Goal: Task Accomplishment & Management: Complete application form

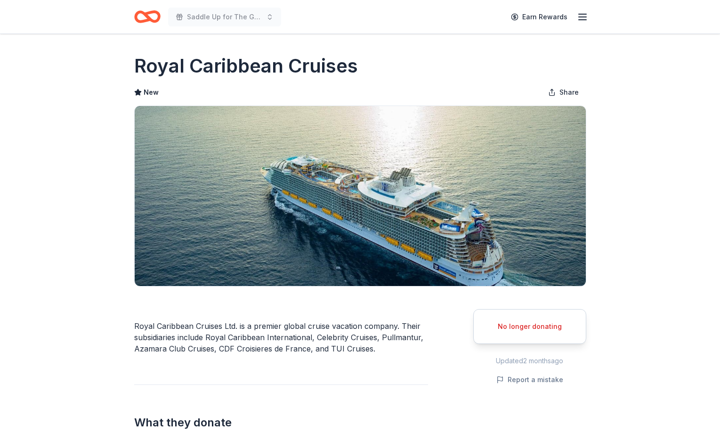
click at [151, 15] on icon "Home" at bounding box center [147, 17] width 26 height 22
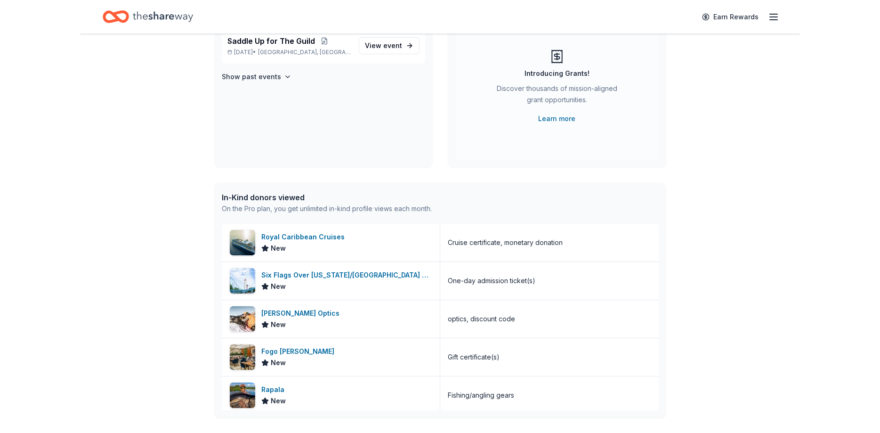
scroll to position [96, 0]
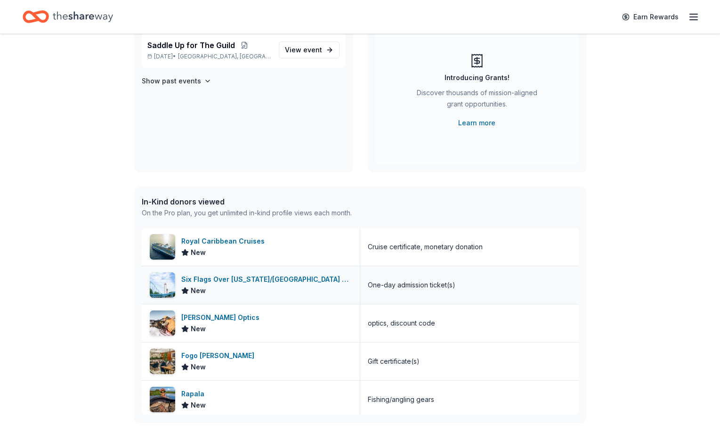
click at [267, 278] on div "Six Flags Over Texas/Hurricane Harbor (Arlington)" at bounding box center [266, 279] width 171 height 11
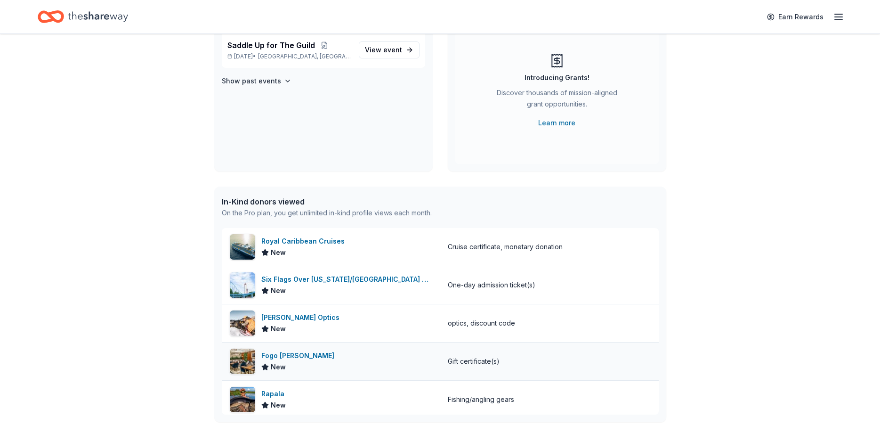
click at [289, 356] on div "Fogo de Chao" at bounding box center [299, 355] width 77 height 11
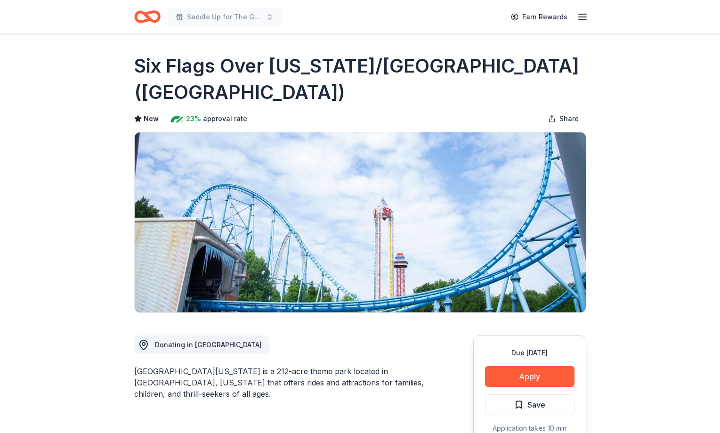
scroll to position [48, 0]
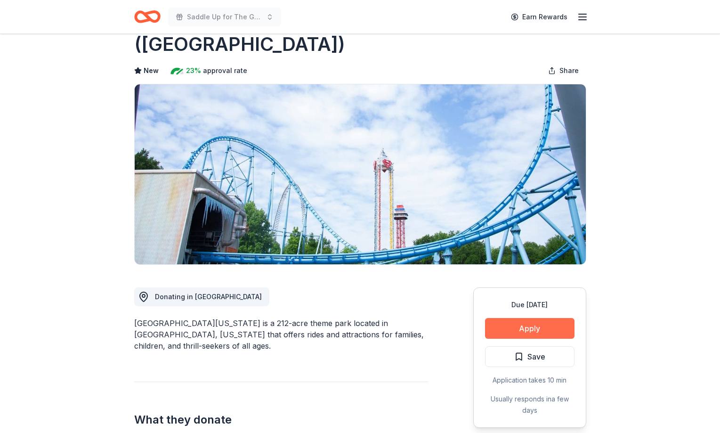
click at [522, 324] on button "Apply" at bounding box center [529, 328] width 89 height 21
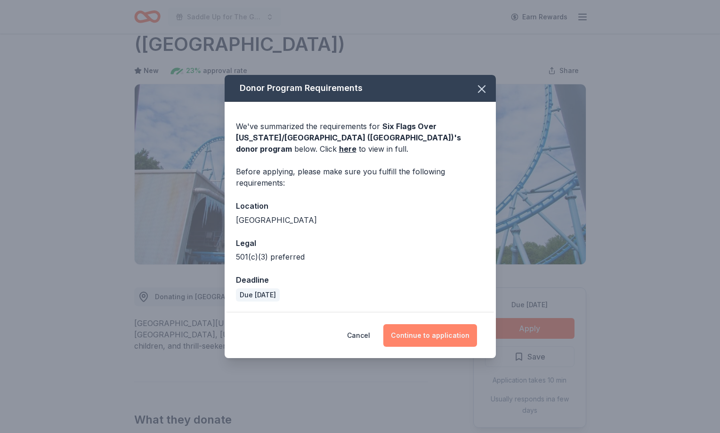
drag, startPoint x: 450, startPoint y: 336, endPoint x: 448, endPoint y: 330, distance: 6.6
click at [449, 332] on button "Continue to application" at bounding box center [430, 335] width 94 height 23
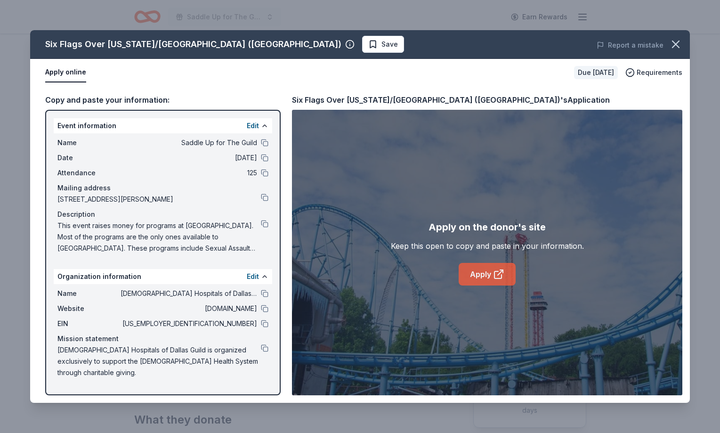
click at [470, 271] on link "Apply" at bounding box center [487, 274] width 57 height 23
click at [670, 41] on icon "button" at bounding box center [675, 44] width 13 height 13
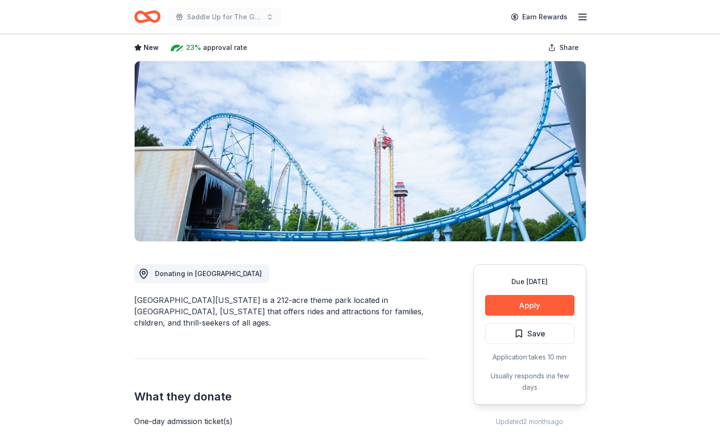
scroll to position [0, 0]
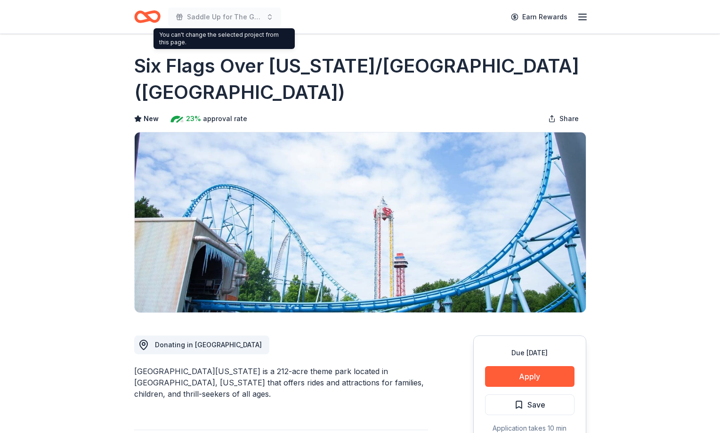
click at [162, 16] on div "Saddle Up for The Guild" at bounding box center [207, 17] width 147 height 22
click at [152, 17] on icon "Home" at bounding box center [147, 17] width 26 height 22
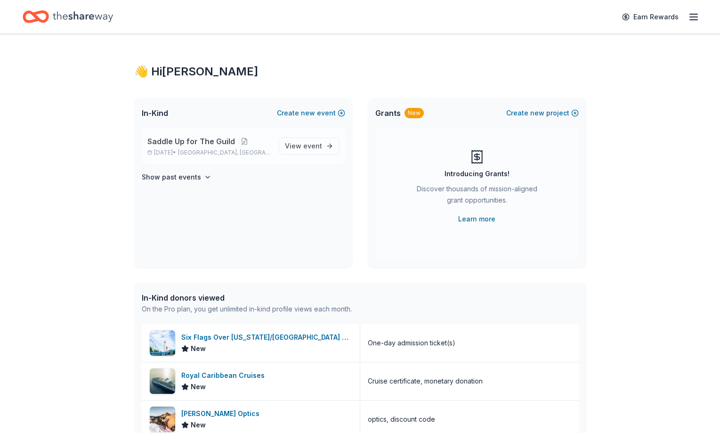
click at [201, 141] on span "Saddle Up for The Guild" at bounding box center [191, 141] width 88 height 11
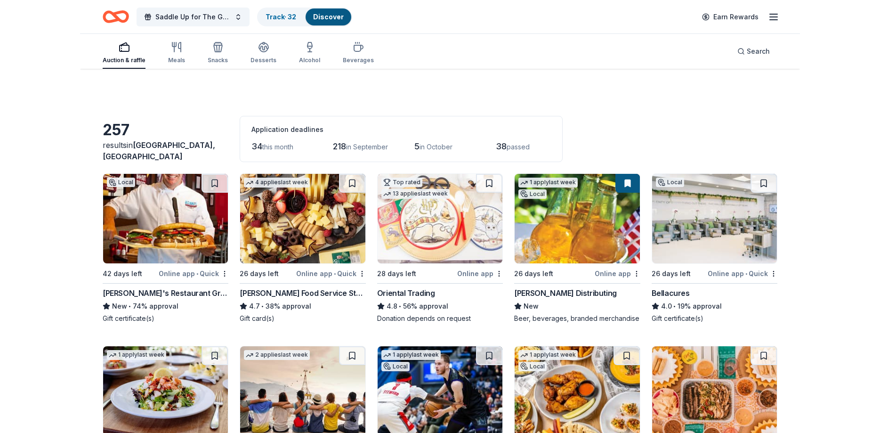
scroll to position [48, 0]
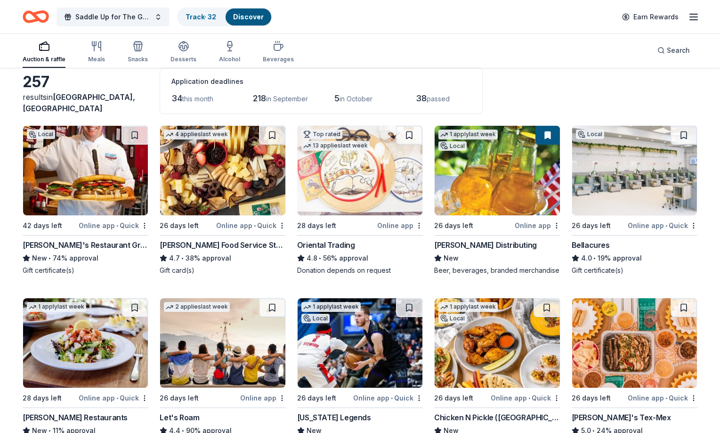
click at [365, 169] on img at bounding box center [360, 170] width 125 height 89
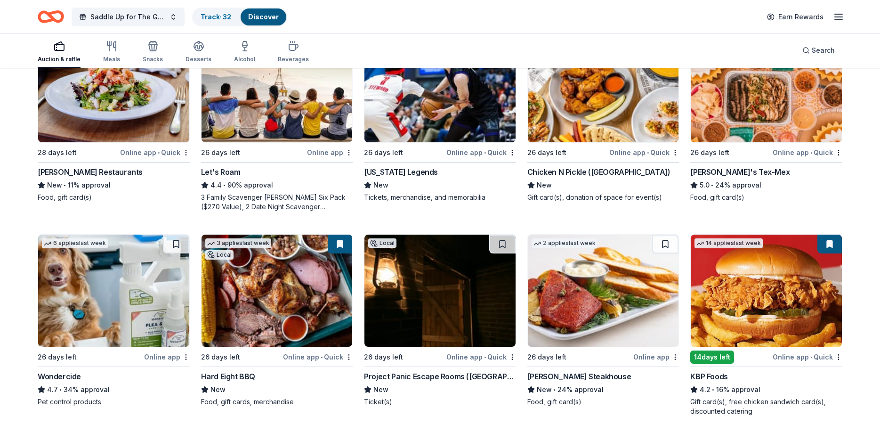
scroll to position [336, 0]
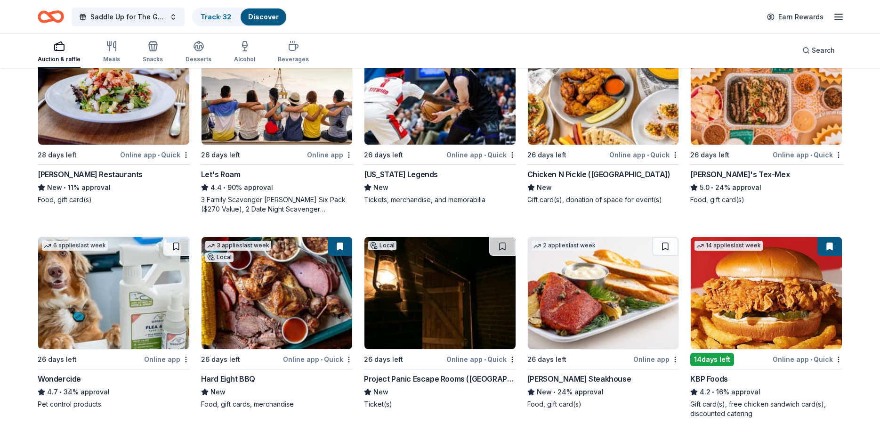
click at [720, 104] on img at bounding box center [766, 88] width 151 height 112
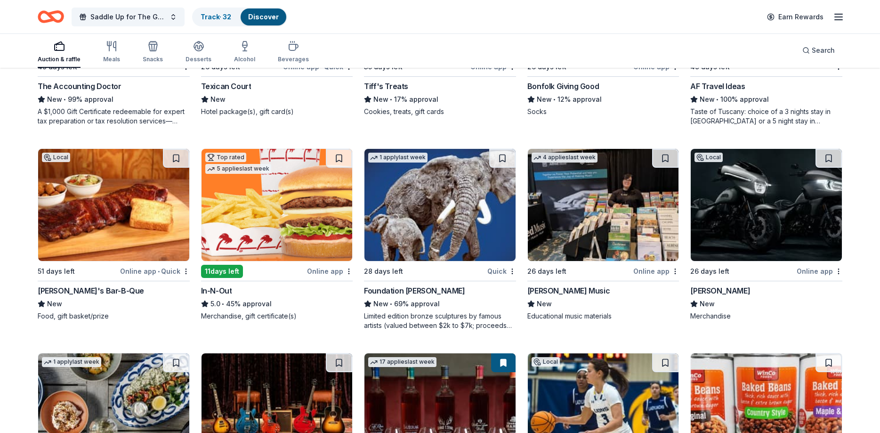
scroll to position [2449, 0]
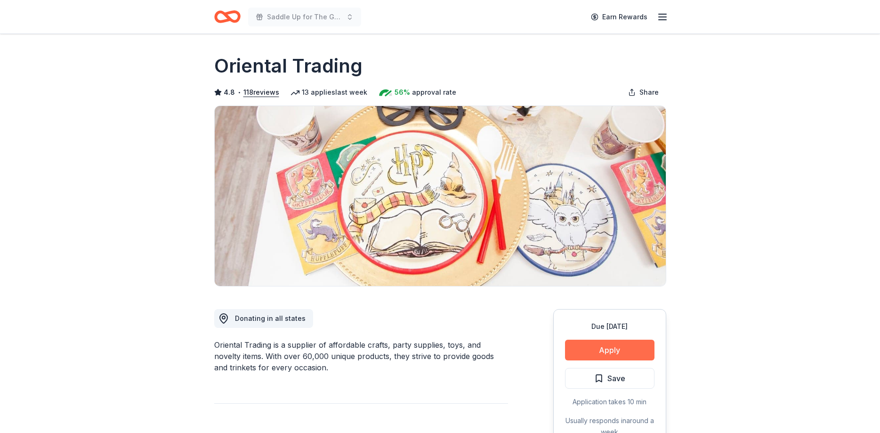
click at [605, 351] on button "Apply" at bounding box center [609, 350] width 89 height 21
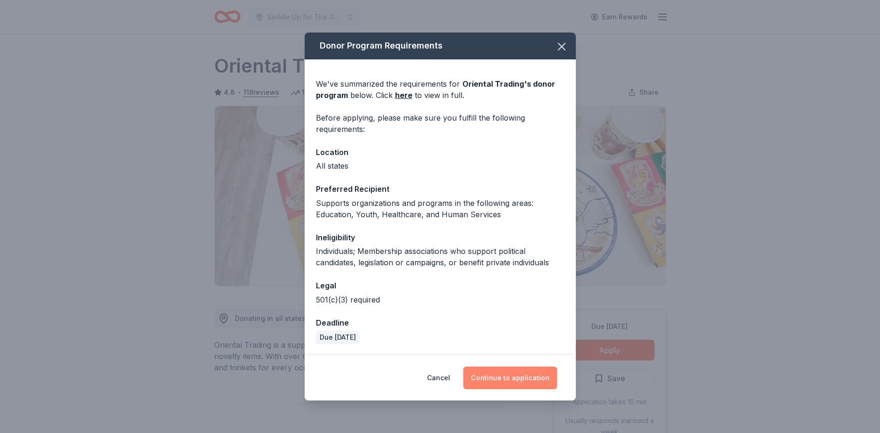
drag, startPoint x: 524, startPoint y: 377, endPoint x: 522, endPoint y: 373, distance: 5.1
click at [523, 376] on button "Continue to application" at bounding box center [510, 377] width 94 height 23
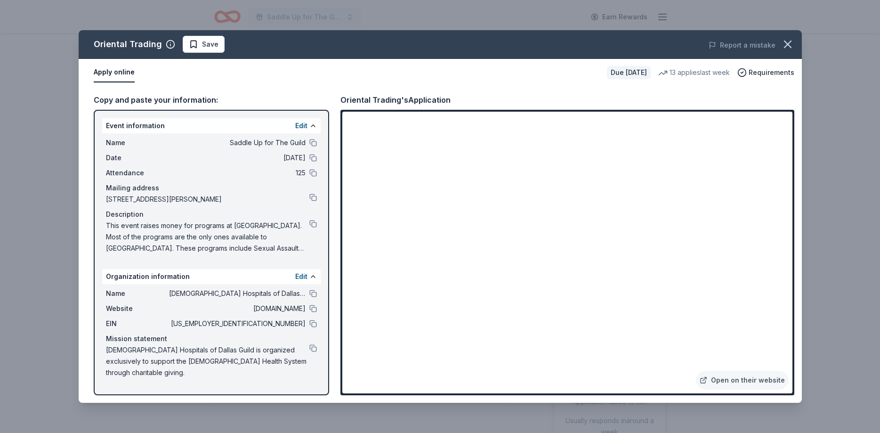
click at [137, 13] on div "Oriental Trading Save Report a mistake Apply online Due [DATE] 13 applies last …" at bounding box center [440, 216] width 880 height 433
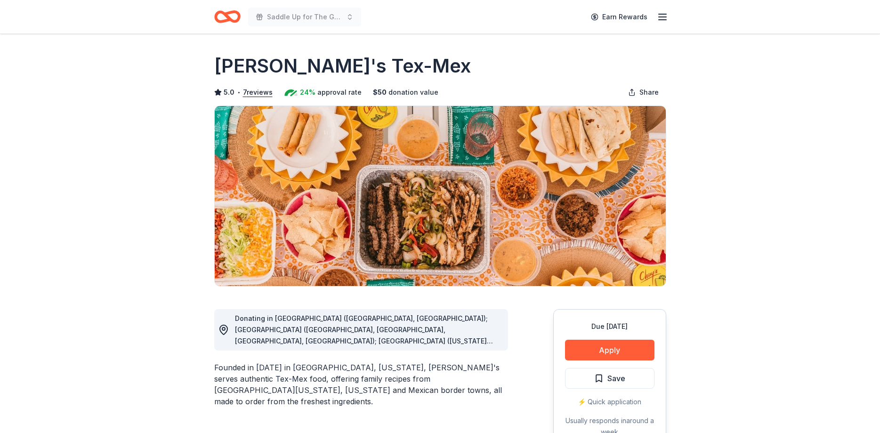
scroll to position [144, 0]
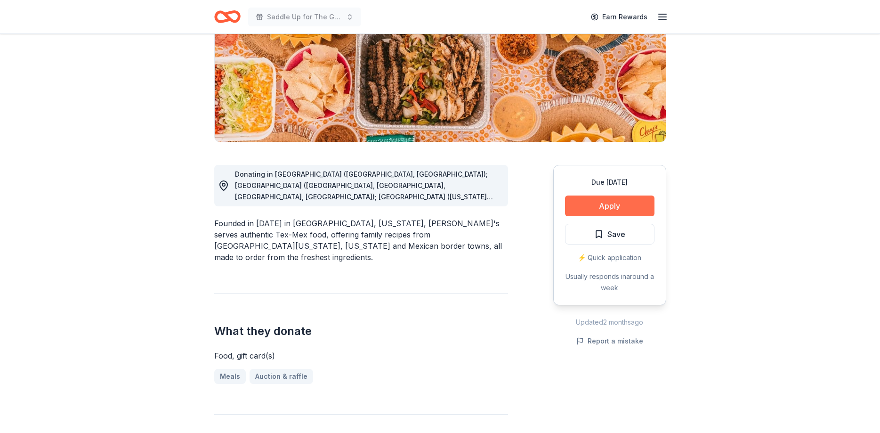
click at [629, 205] on button "Apply" at bounding box center [609, 205] width 89 height 21
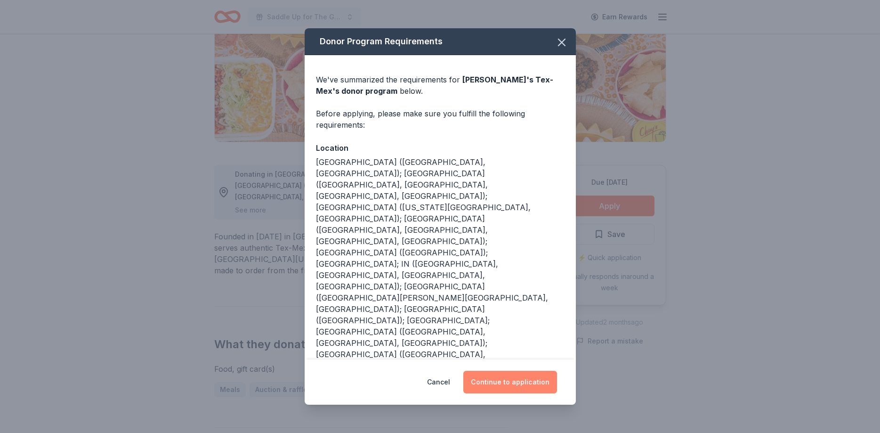
click at [505, 371] on button "Continue to application" at bounding box center [510, 382] width 94 height 23
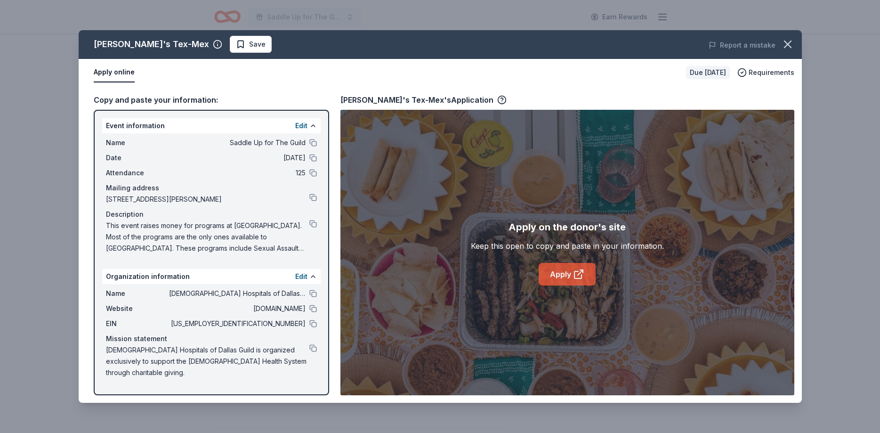
click at [574, 271] on icon at bounding box center [578, 273] width 11 height 11
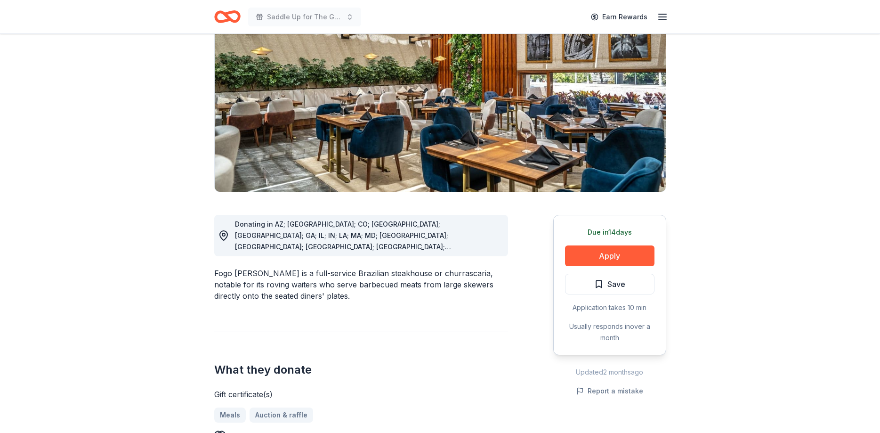
scroll to position [96, 0]
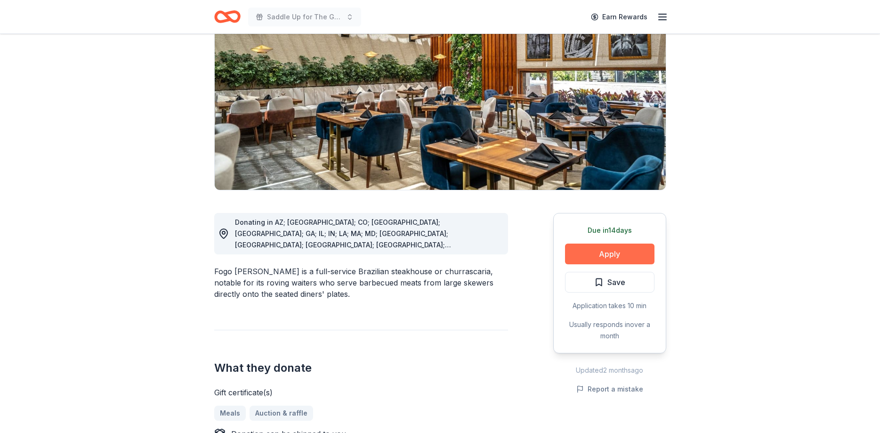
click at [615, 250] on button "Apply" at bounding box center [609, 253] width 89 height 21
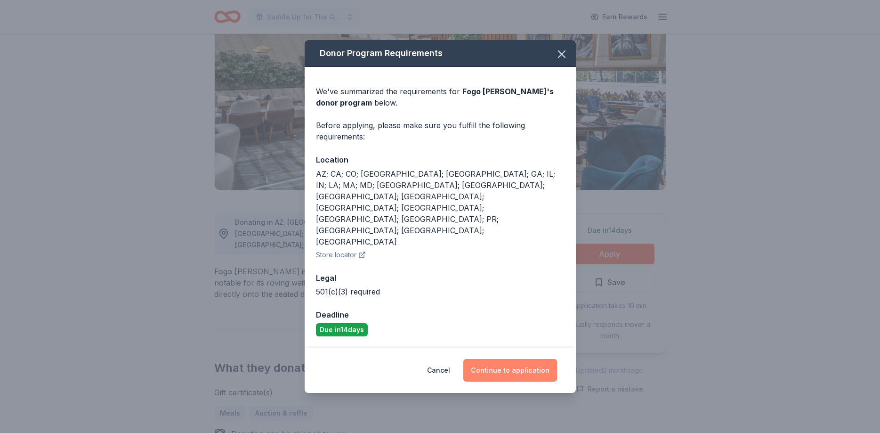
click at [515, 359] on button "Continue to application" at bounding box center [510, 370] width 94 height 23
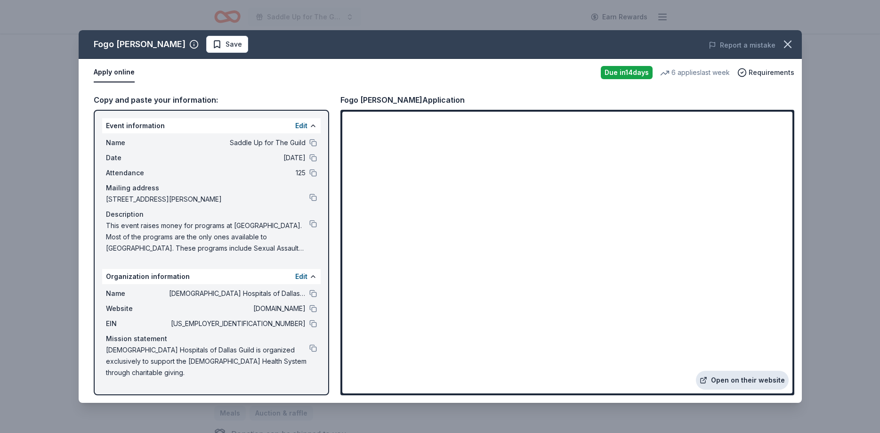
click at [762, 374] on link "Open on their website" at bounding box center [742, 380] width 93 height 19
click at [226, 49] on span "Save" at bounding box center [234, 44] width 16 height 11
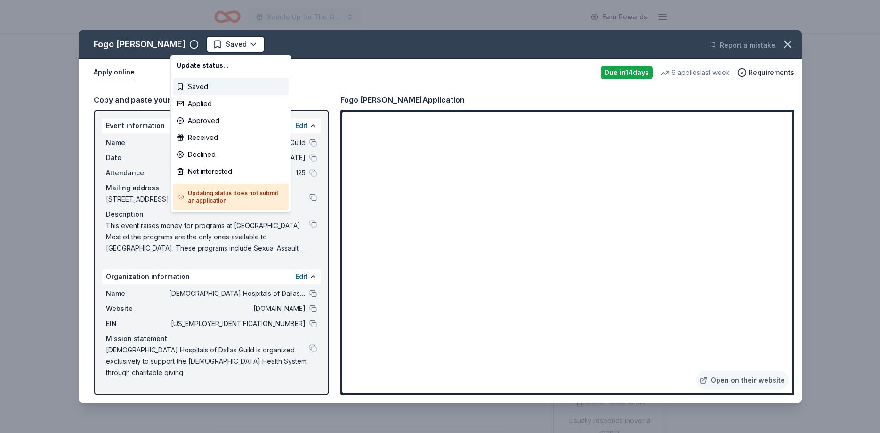
click at [193, 49] on html "Saddle Up for The Guild Earn Rewards Due in 14 days Share Fogo de Chao New • 2 …" at bounding box center [440, 216] width 880 height 433
click at [201, 103] on div "Applied" at bounding box center [231, 103] width 116 height 17
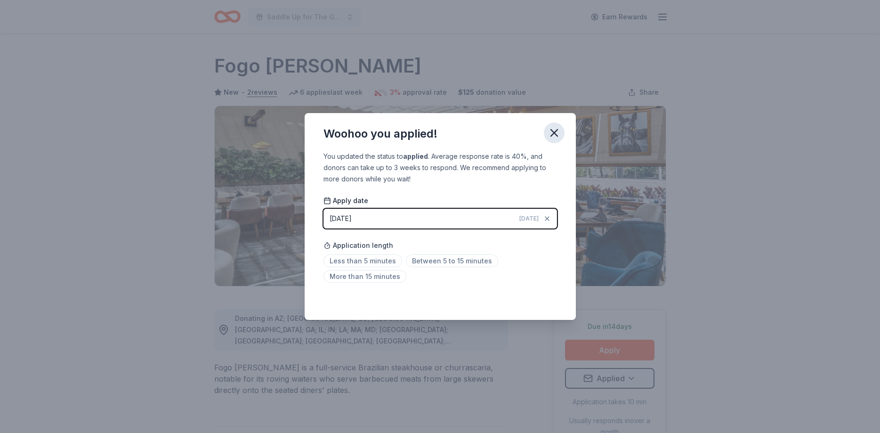
click at [557, 134] on icon "button" at bounding box center [554, 132] width 13 height 13
